Goal: Information Seeking & Learning: Check status

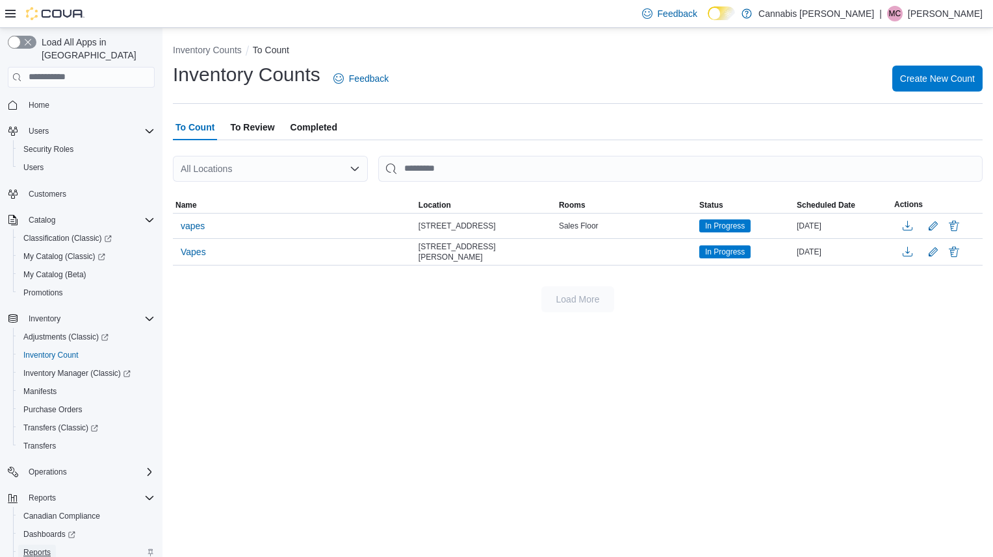
click at [44, 548] on span "Reports" at bounding box center [36, 553] width 27 height 10
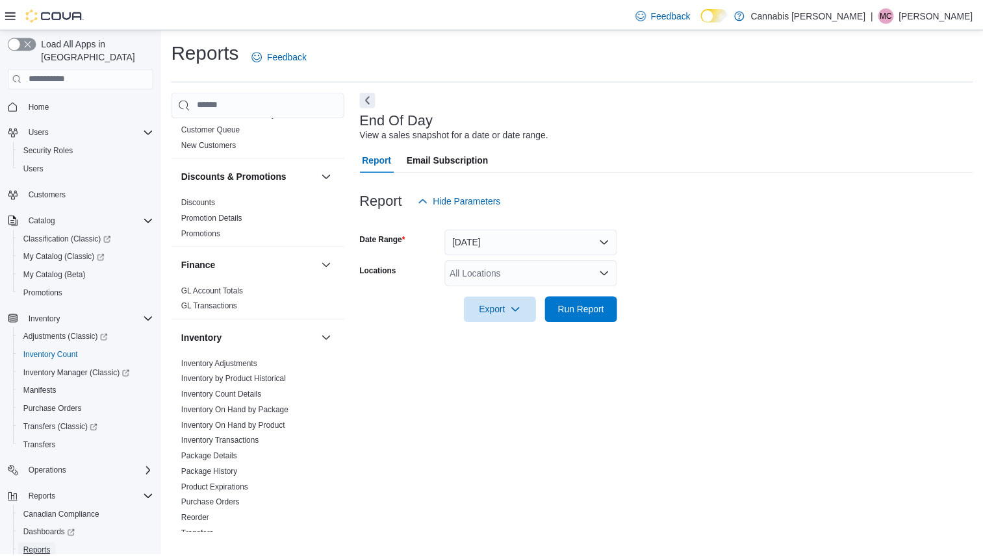
scroll to position [459, 0]
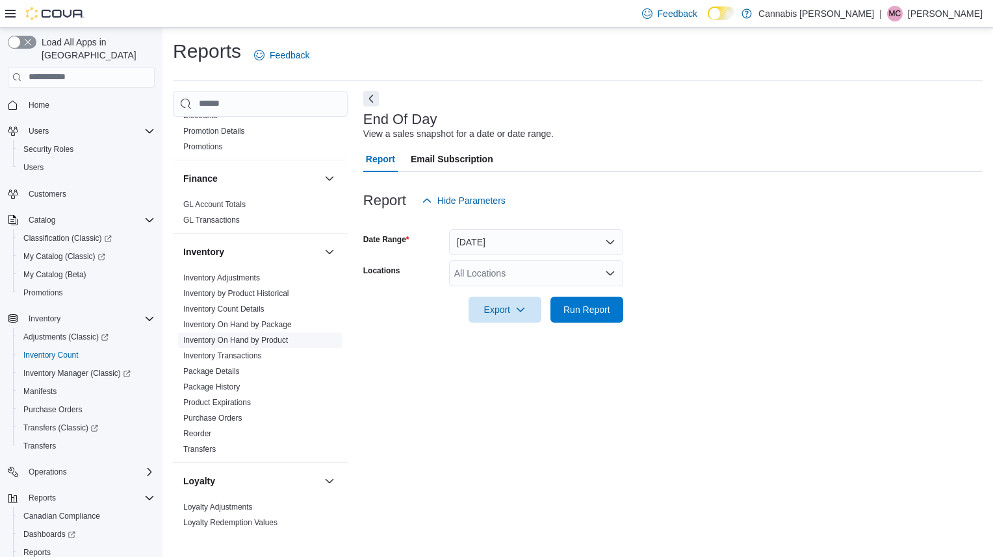
click at [275, 336] on link "Inventory On Hand by Product" at bounding box center [235, 340] width 105 height 9
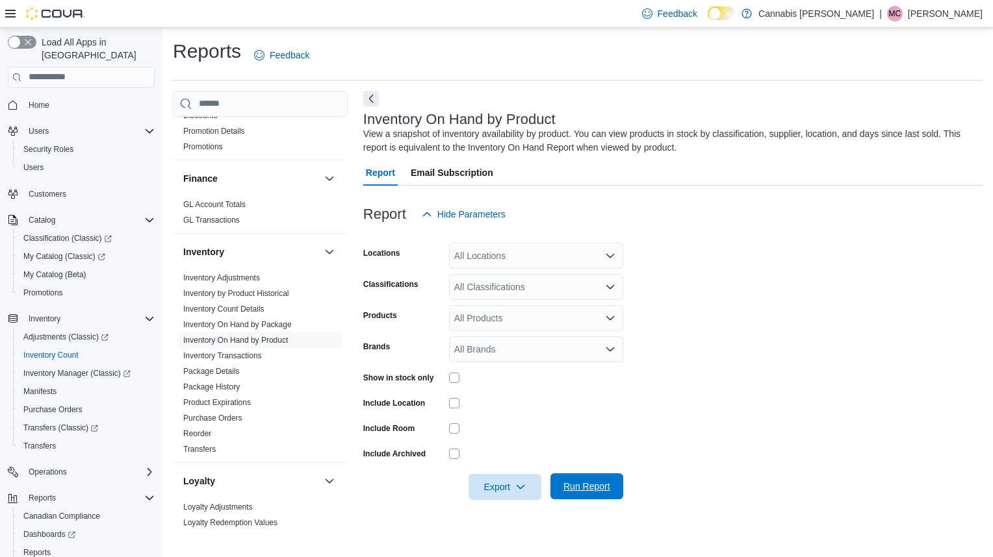
click at [593, 491] on span "Run Report" at bounding box center [586, 486] width 47 height 13
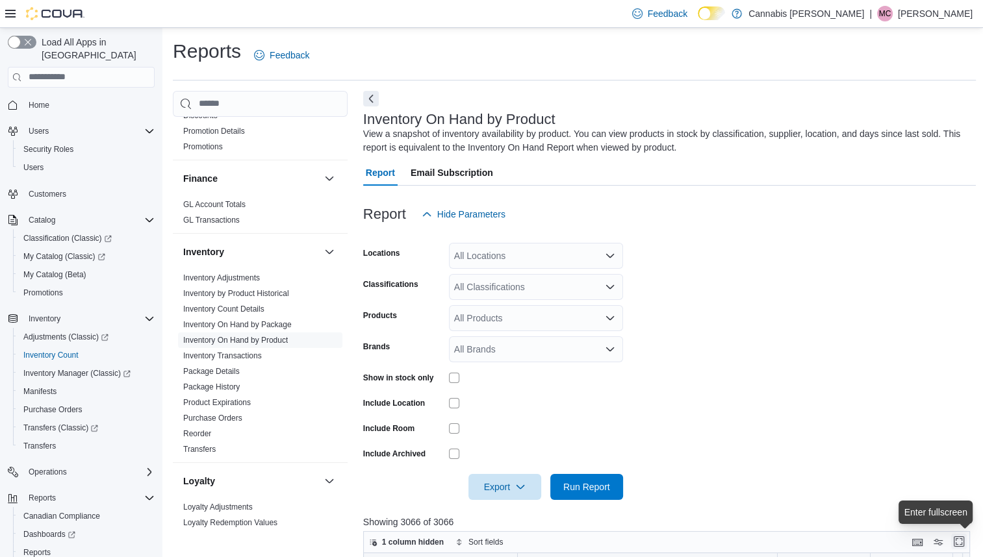
click at [958, 539] on button "Enter fullscreen" at bounding box center [959, 542] width 16 height 16
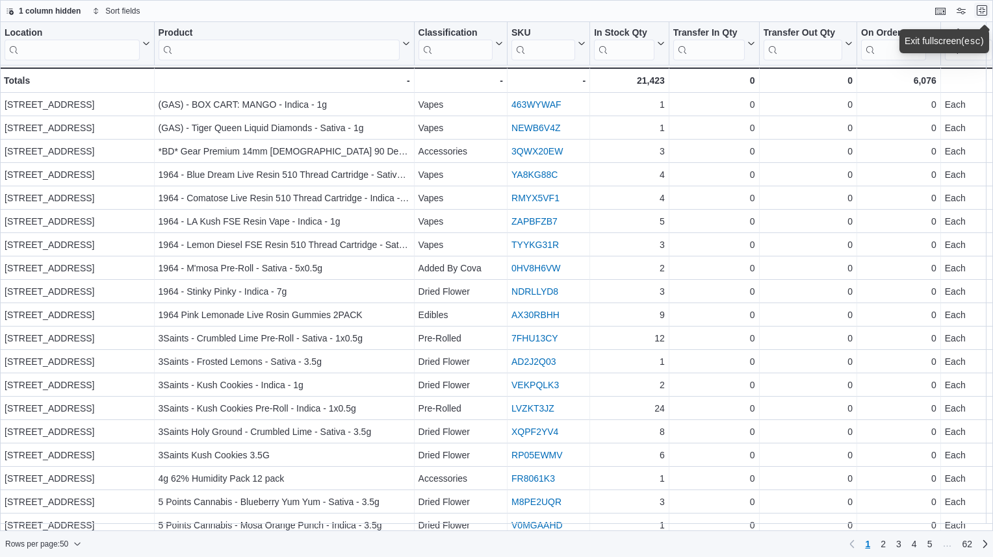
click at [980, 9] on button "Exit fullscreen" at bounding box center [982, 11] width 16 height 16
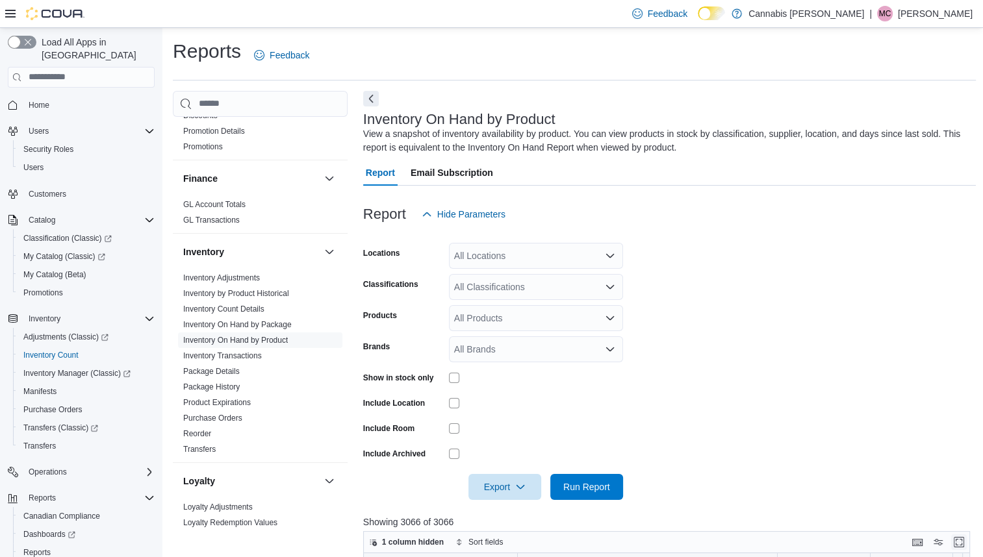
scroll to position [430, 0]
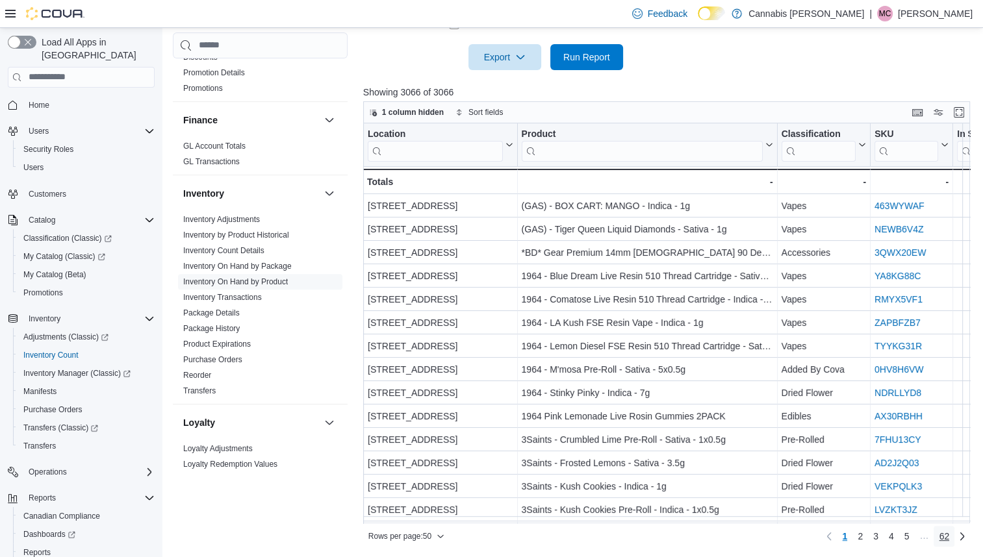
click at [949, 538] on span "62" at bounding box center [944, 536] width 10 height 13
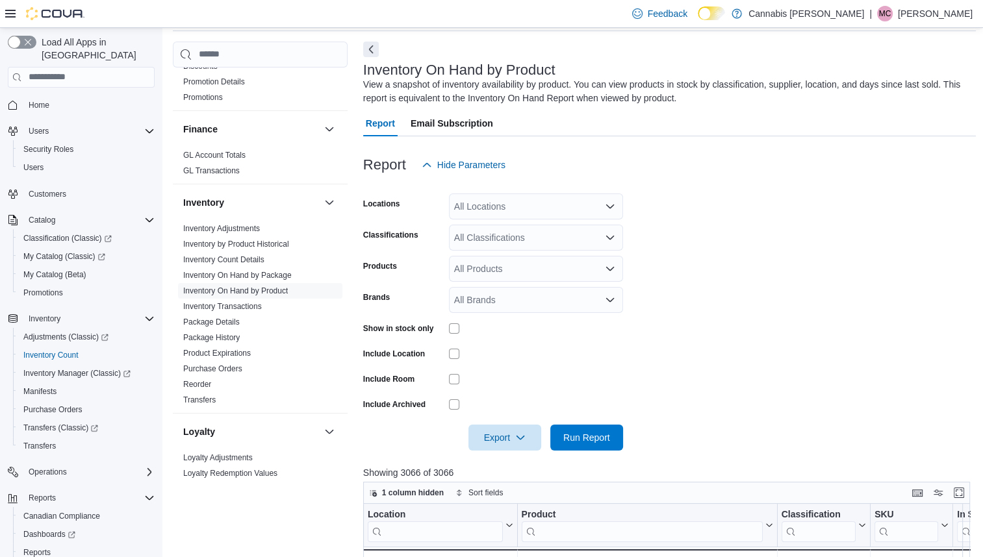
scroll to position [0, 0]
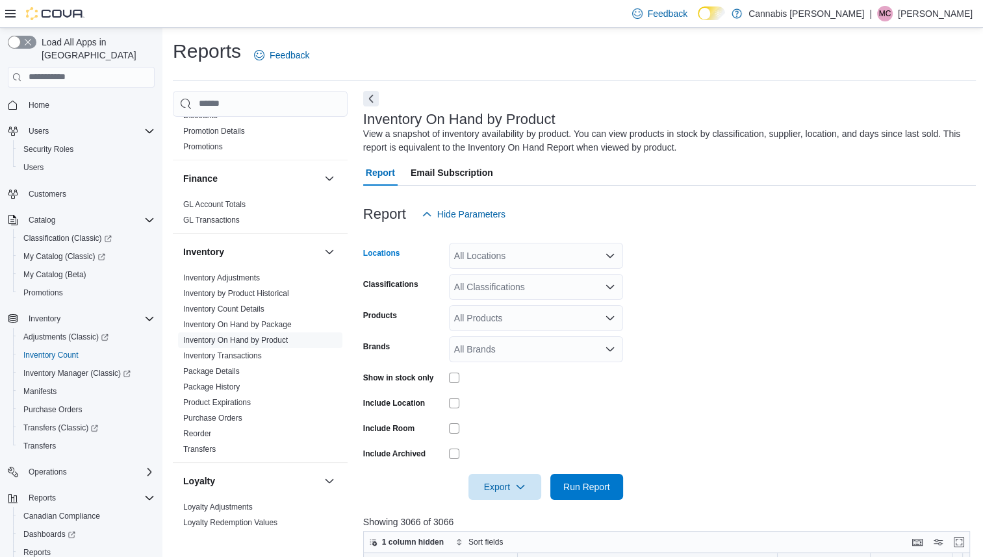
click at [611, 261] on icon "Open list of options" at bounding box center [610, 256] width 10 height 10
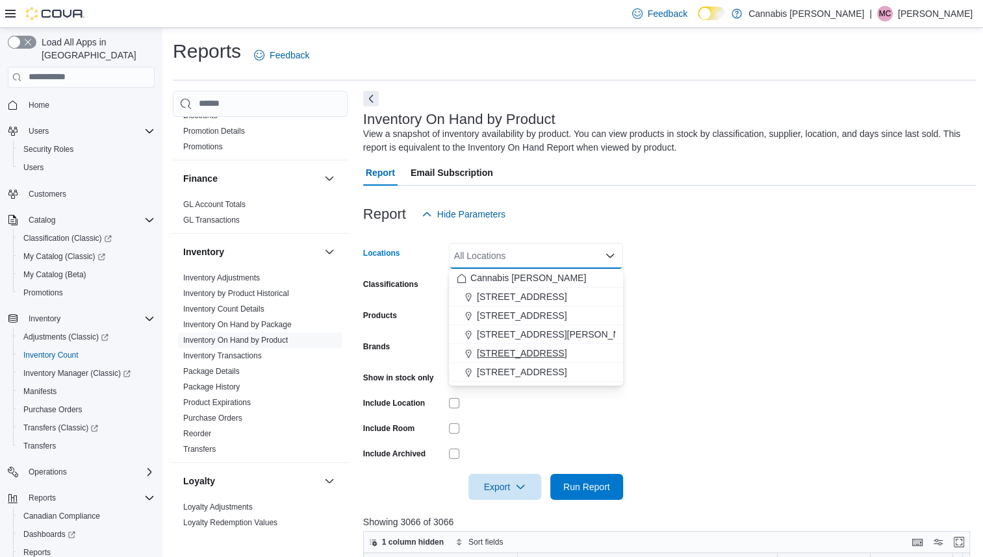
click at [543, 355] on div "236 8th St E." at bounding box center [536, 353] width 159 height 13
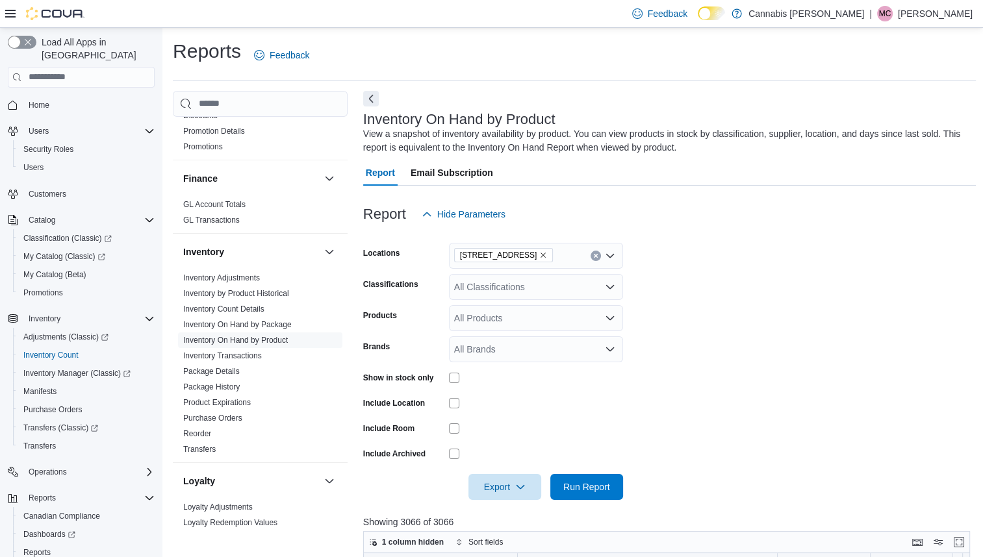
click at [670, 372] on form "Locations 236 8th St E. Classifications All Classifications Products All Produc…" at bounding box center [669, 363] width 613 height 273
click at [598, 486] on span "Run Report" at bounding box center [586, 486] width 47 height 13
click at [94, 251] on span "My Catalog (Classic)" at bounding box center [64, 256] width 82 height 10
